Goal: Find specific page/section: Find specific page/section

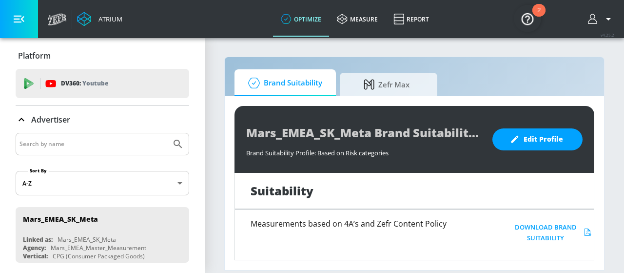
scroll to position [0, 0]
click at [20, 118] on icon at bounding box center [22, 118] width 6 height 3
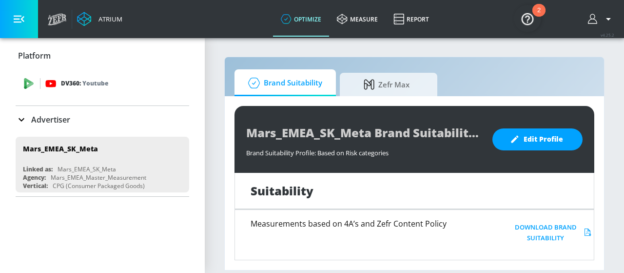
click at [66, 89] on div "DV360: Youtube" at bounding box center [103, 83] width 174 height 29
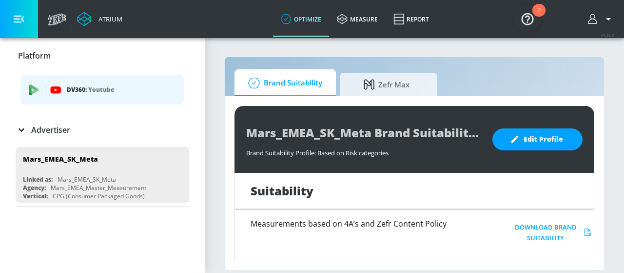
scroll to position [0, 0]
click at [91, 92] on p "Youtube" at bounding box center [101, 89] width 26 height 10
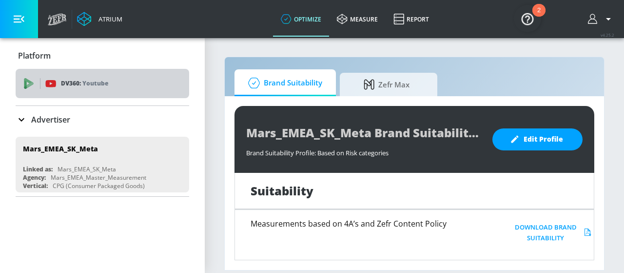
click at [23, 85] on icon at bounding box center [28, 83] width 11 height 11
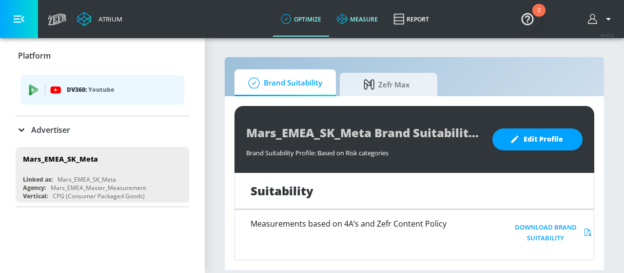
click at [356, 20] on link "measure" at bounding box center [357, 18] width 57 height 35
